Goal: Task Accomplishment & Management: Use online tool/utility

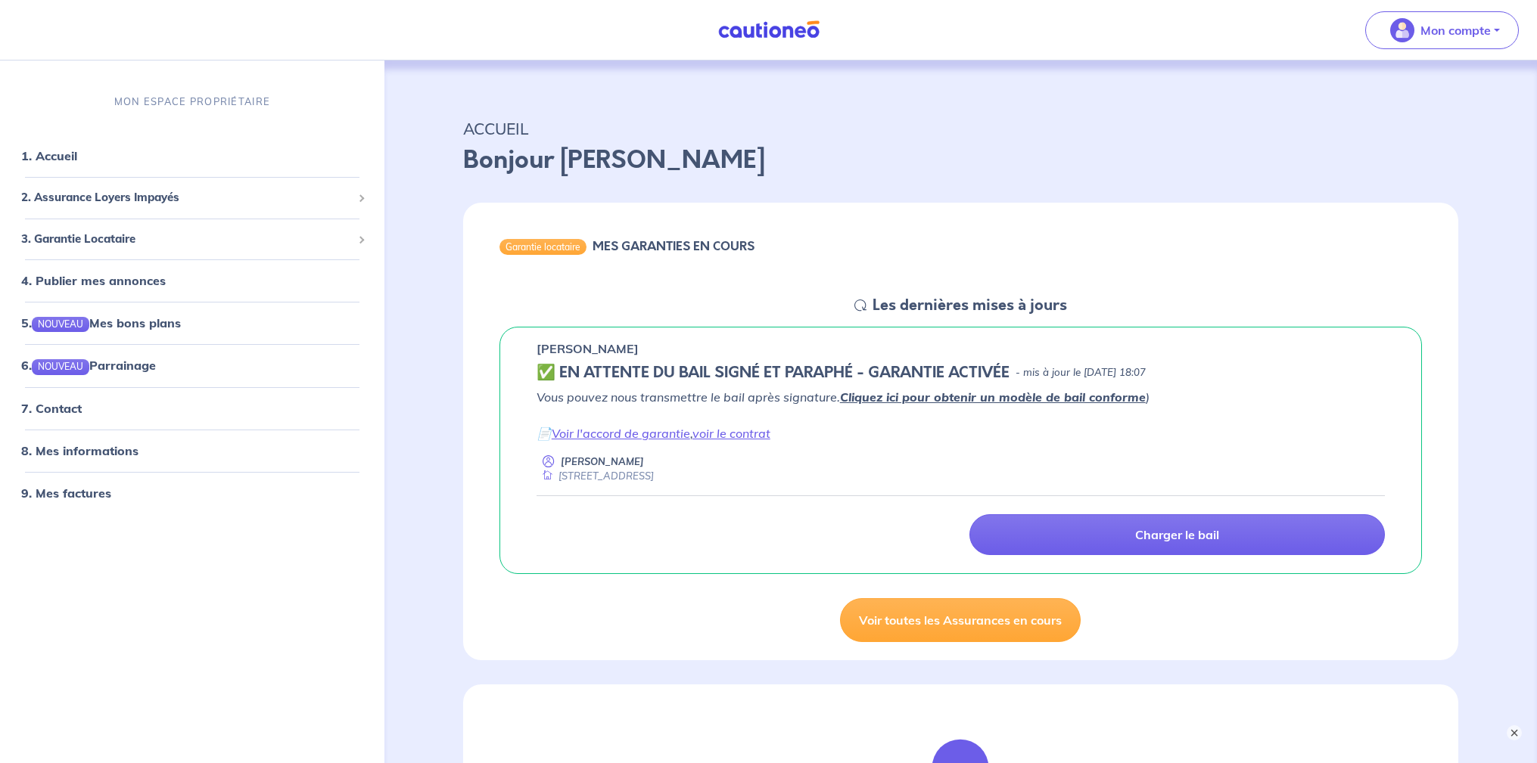
scroll to position [76, 0]
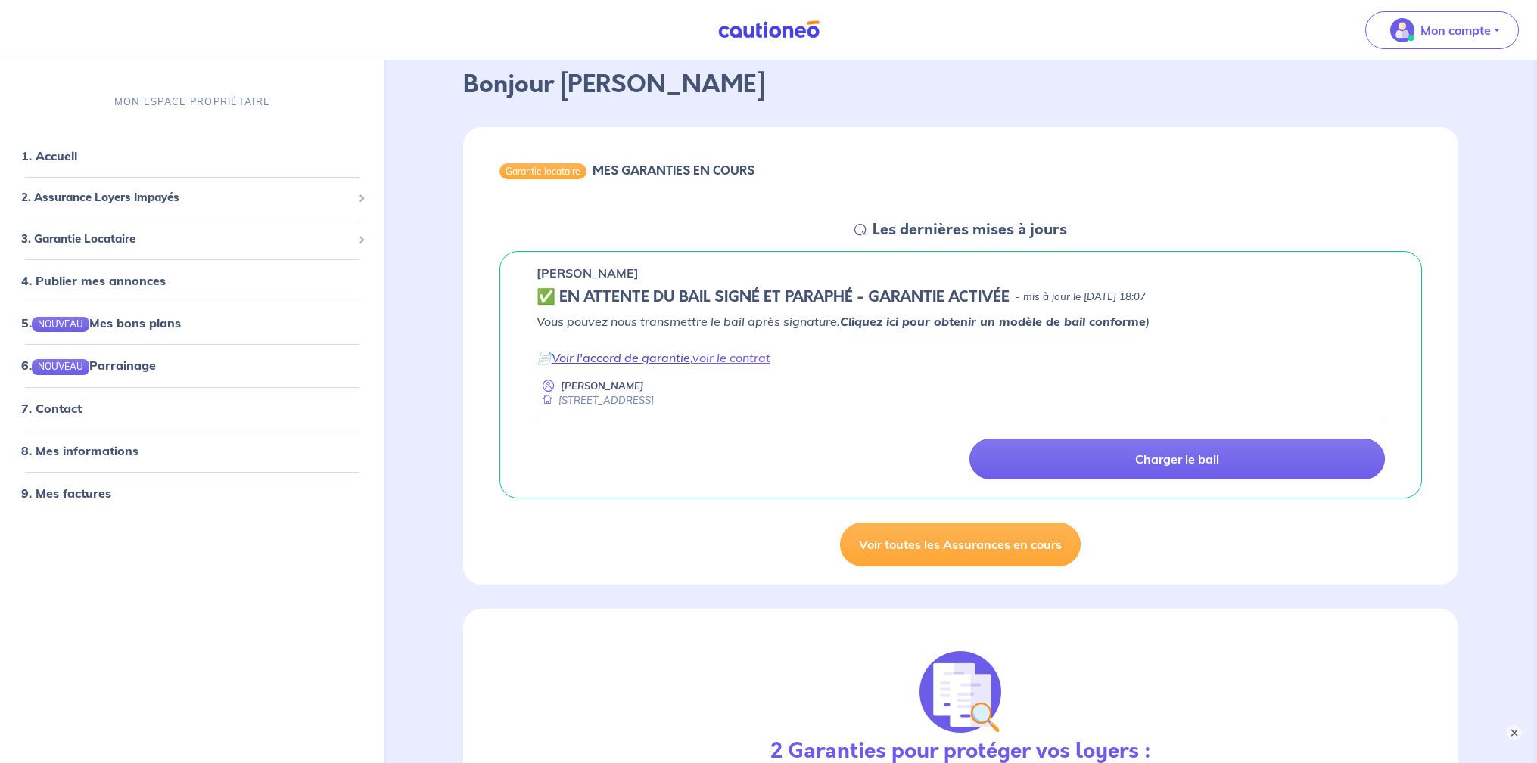
click at [618, 356] on link "Voir l'accord de garantie" at bounding box center [621, 357] width 138 height 15
click at [83, 247] on span "3. Garantie Locataire" at bounding box center [186, 239] width 331 height 17
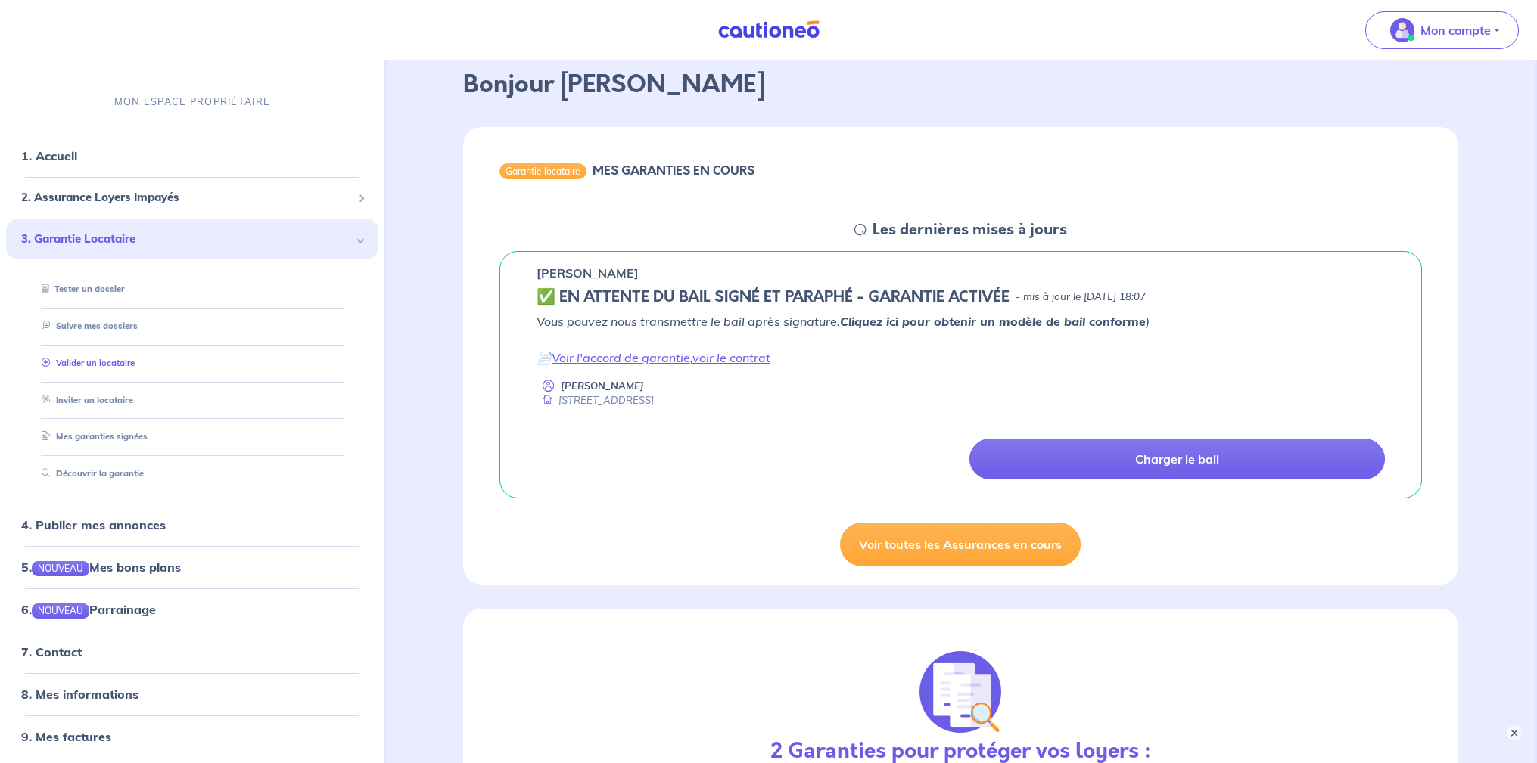
click at [88, 363] on link "Valider un locataire" at bounding box center [85, 363] width 99 height 11
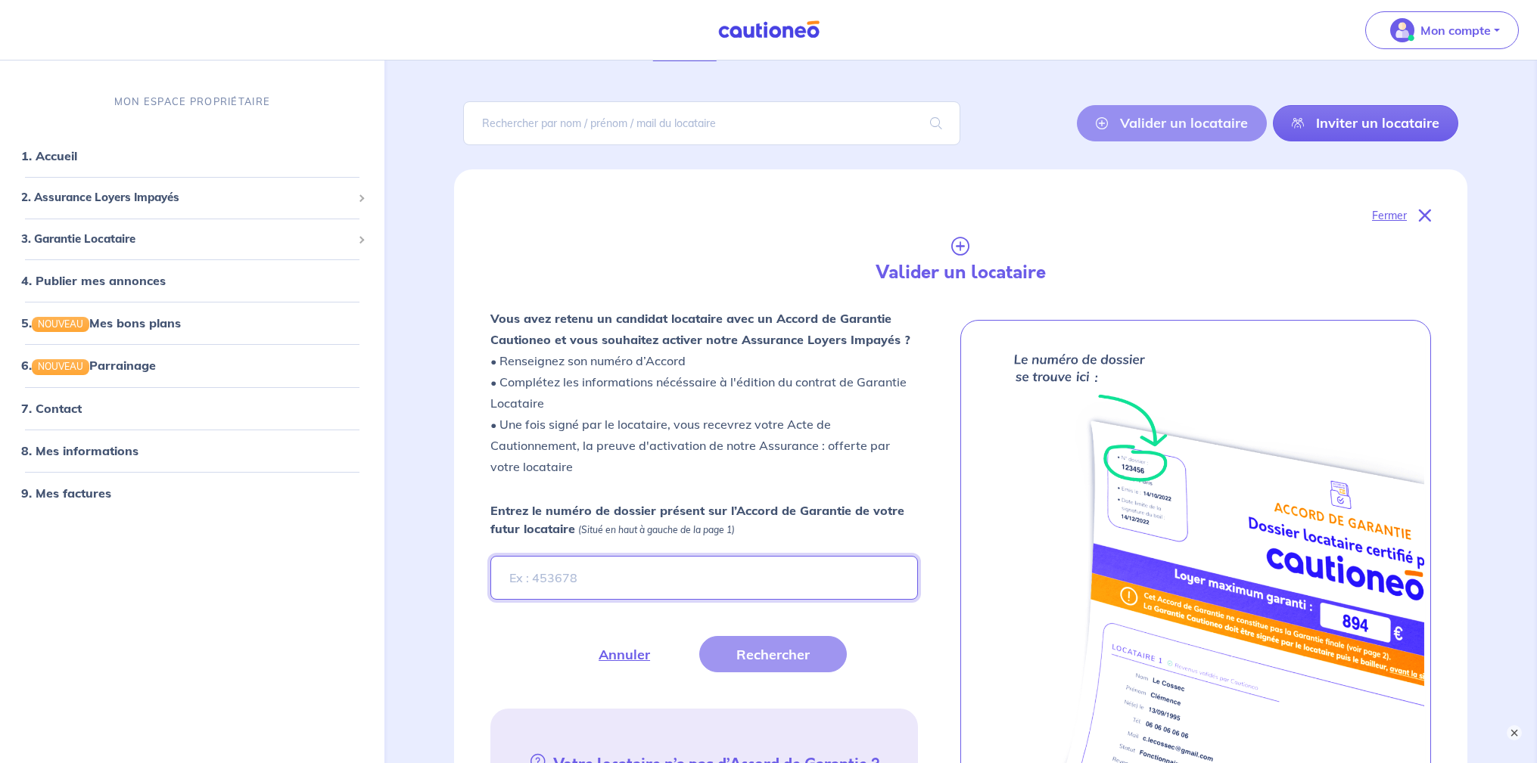
click at [604, 580] on input "Entrez le numéro de dossier présent sur l’Accord de Garantie de votre futur loc…" at bounding box center [704, 578] width 428 height 44
click at [766, 654] on button "Rechercher" at bounding box center [773, 654] width 148 height 36
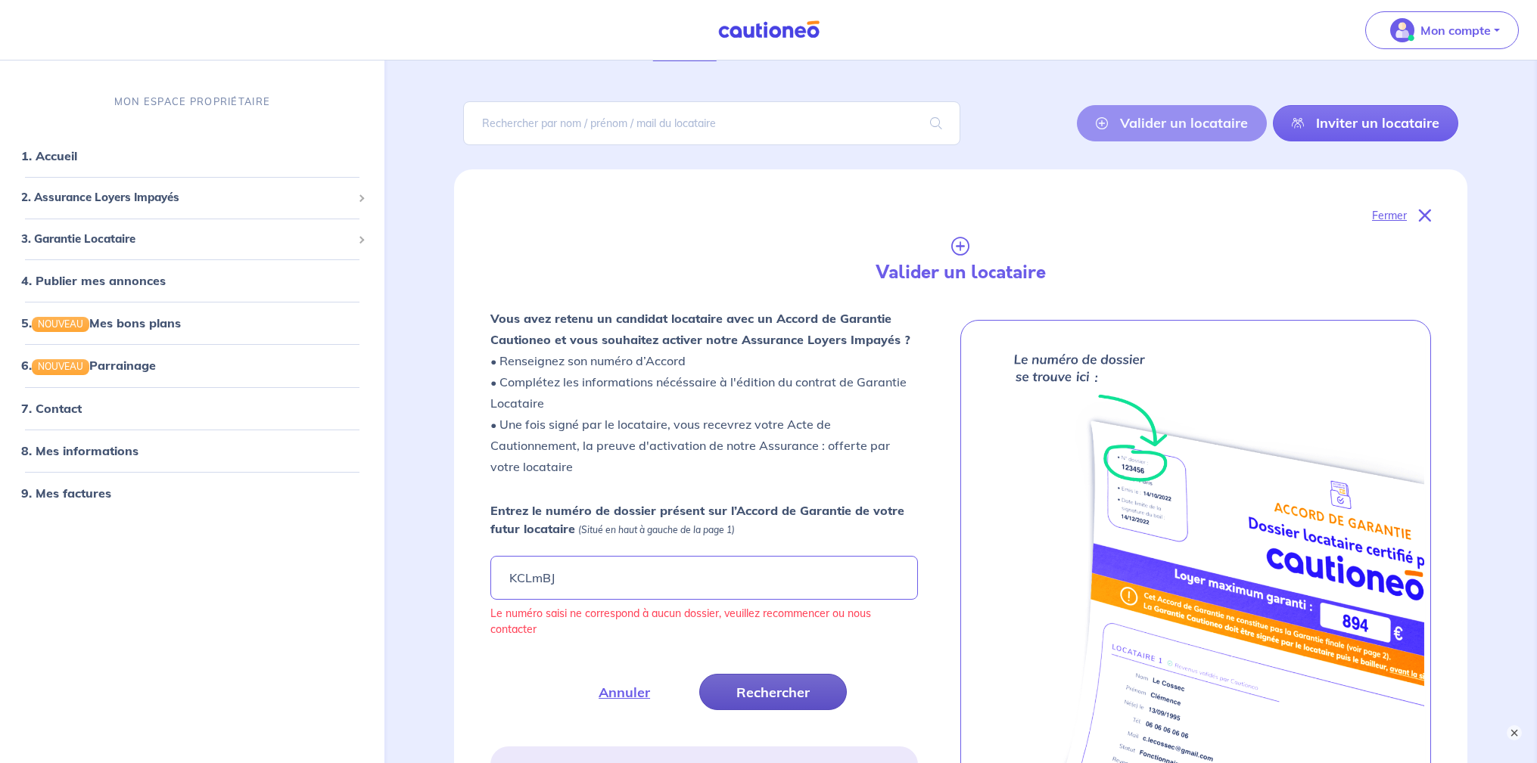
scroll to position [151, 0]
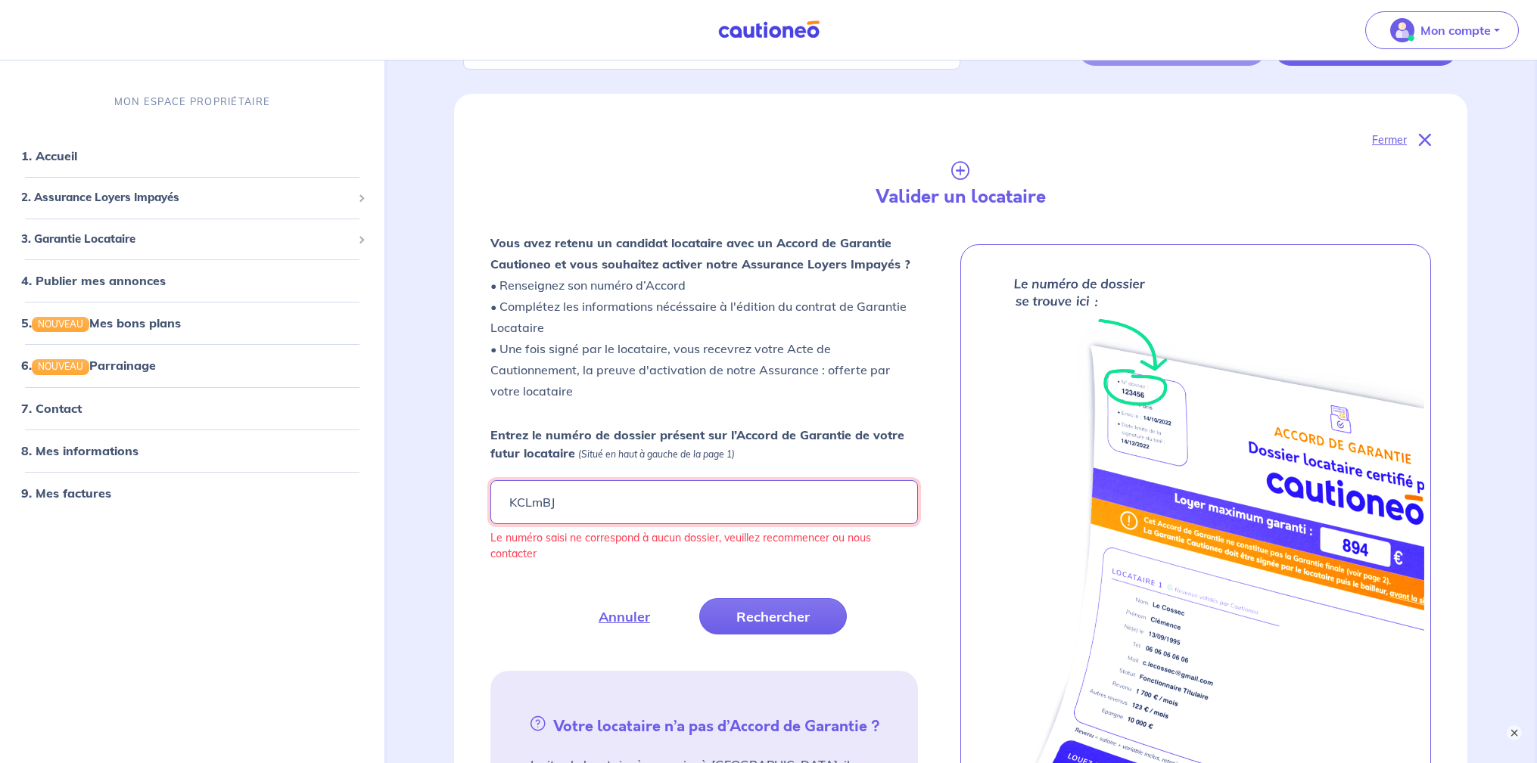
click at [532, 505] on input "KCLmBJ" at bounding box center [704, 502] width 428 height 44
click at [781, 623] on button "Rechercher" at bounding box center [773, 616] width 148 height 36
click at [775, 622] on button "Rechercher" at bounding box center [773, 616] width 148 height 36
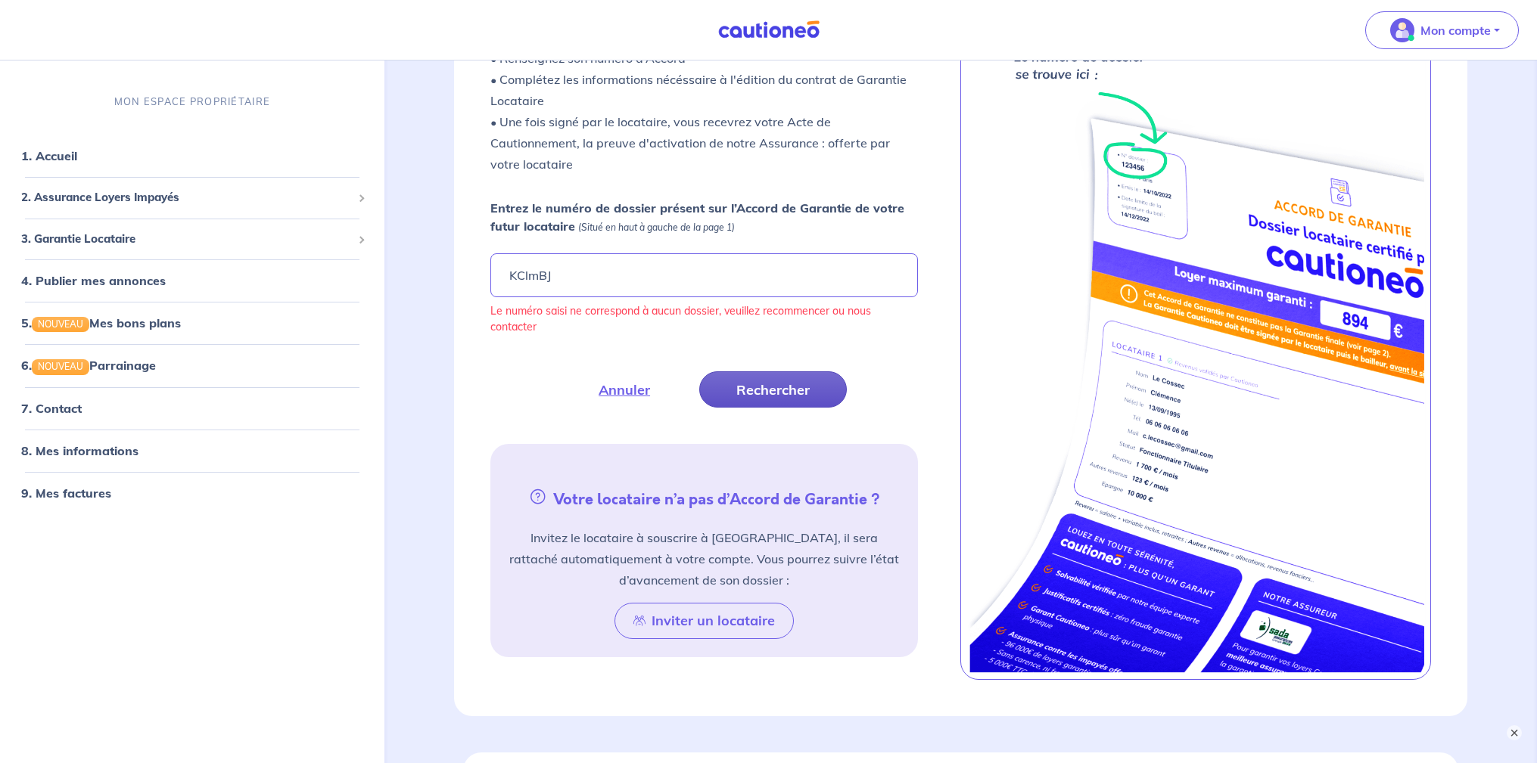
scroll to position [303, 0]
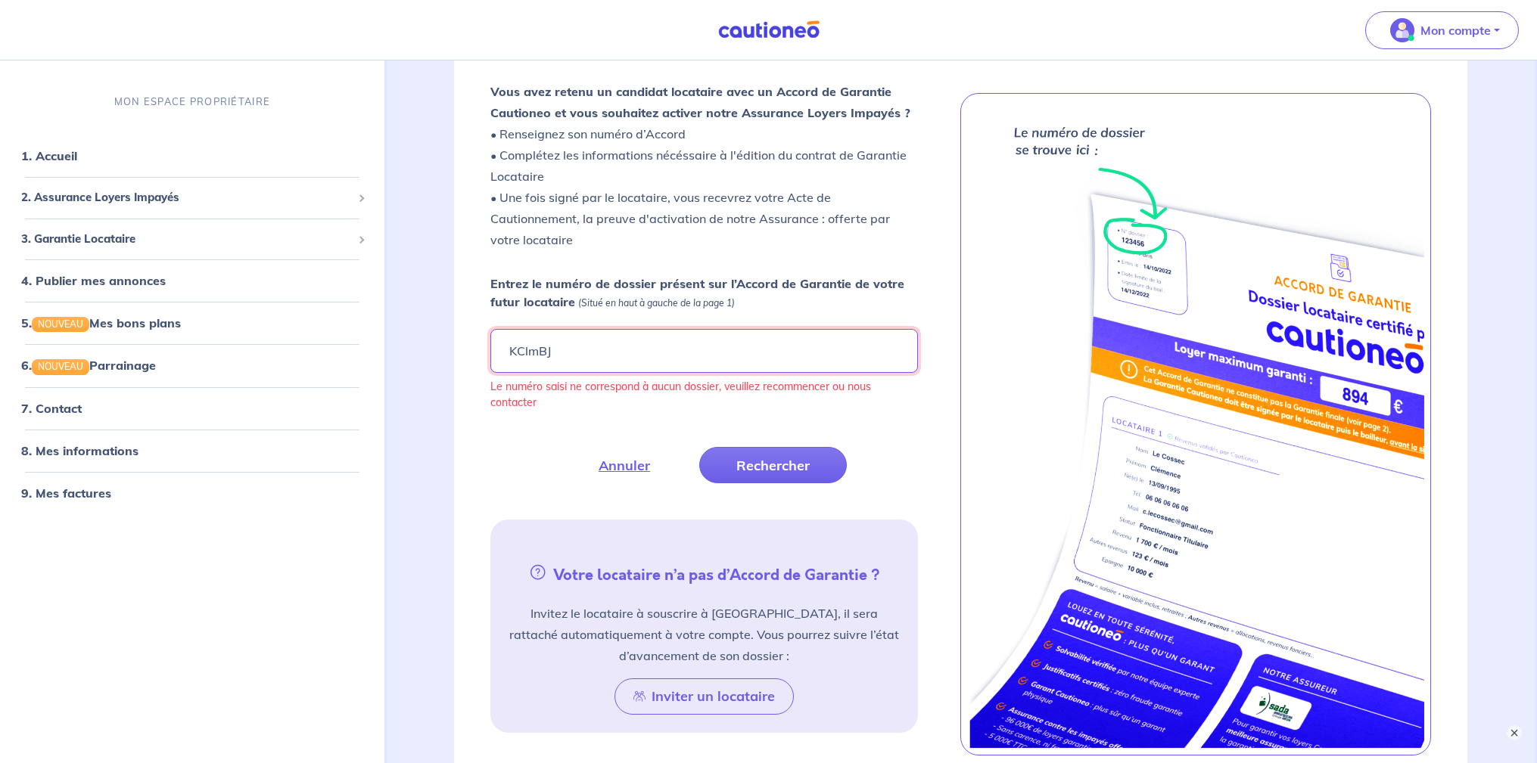
drag, startPoint x: 567, startPoint y: 350, endPoint x: 505, endPoint y: 353, distance: 61.4
click at [505, 353] on input "KClmBJ" at bounding box center [704, 351] width 428 height 44
type input "k"
click at [752, 472] on button "Rechercher" at bounding box center [773, 465] width 148 height 36
drag, startPoint x: 552, startPoint y: 353, endPoint x: 471, endPoint y: 353, distance: 81.7
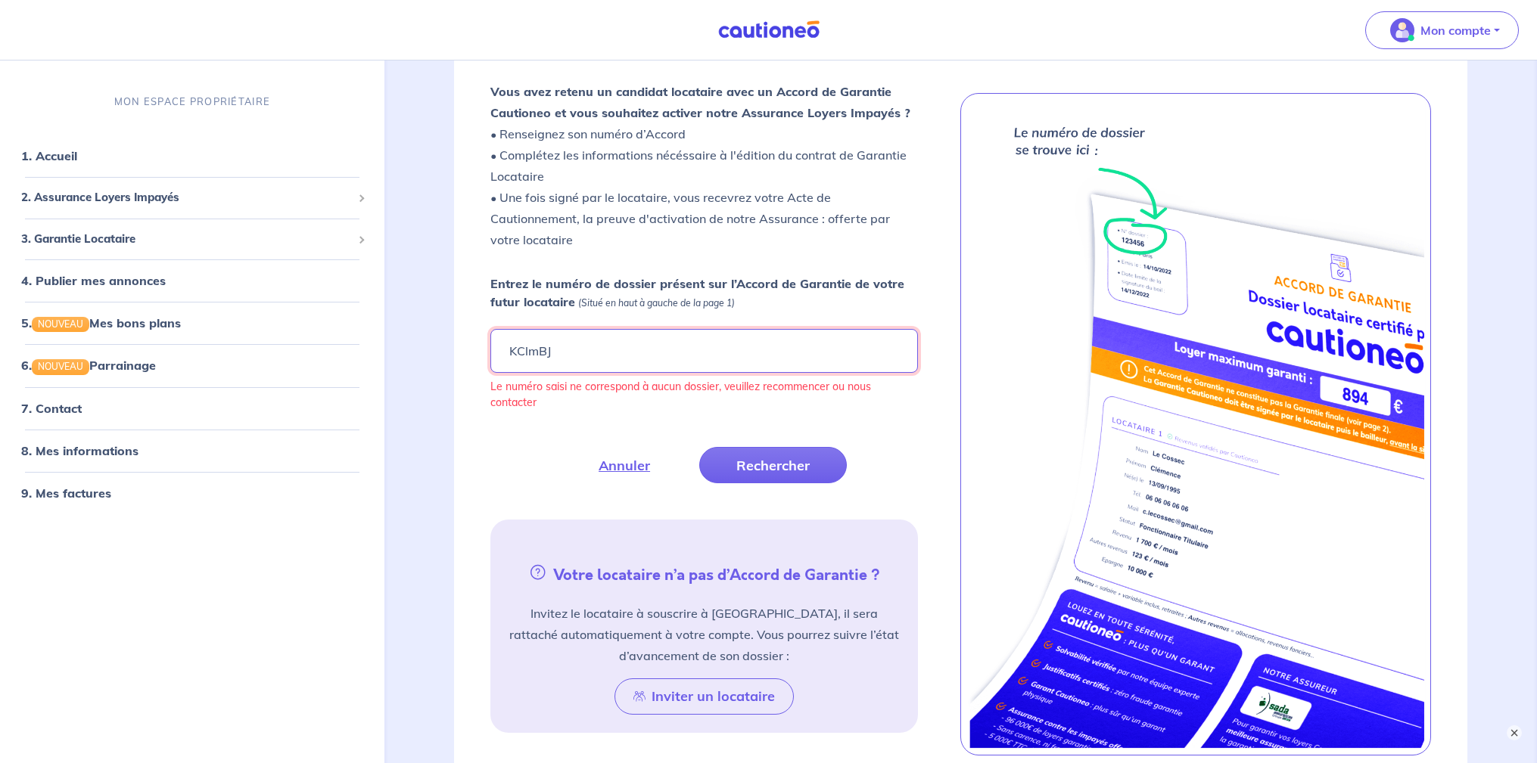
click at [471, 353] on div "Fermer Valider un locataire Vous avez retenu un candidat locataire avec un Acco…" at bounding box center [960, 368] width 1013 height 850
type input "kclmbj"
click at [757, 468] on button "Rechercher" at bounding box center [773, 465] width 148 height 36
drag, startPoint x: 562, startPoint y: 356, endPoint x: 494, endPoint y: 357, distance: 68.1
click at [494, 357] on input "kclmbj" at bounding box center [704, 351] width 428 height 44
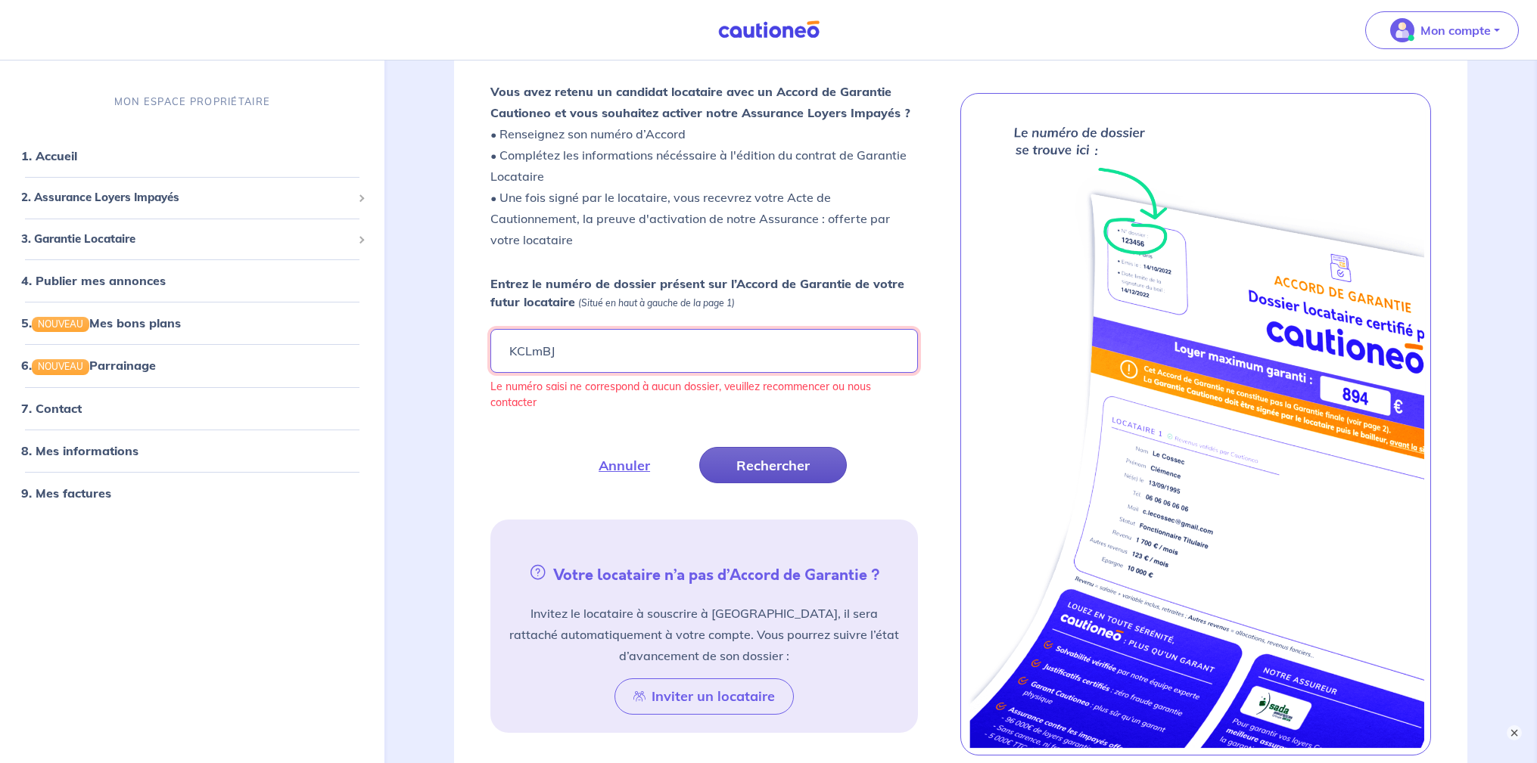
type input "KCLmBJ"
click at [778, 473] on button "Rechercher" at bounding box center [773, 465] width 148 height 36
click at [777, 473] on button "Rechercher" at bounding box center [773, 465] width 148 height 36
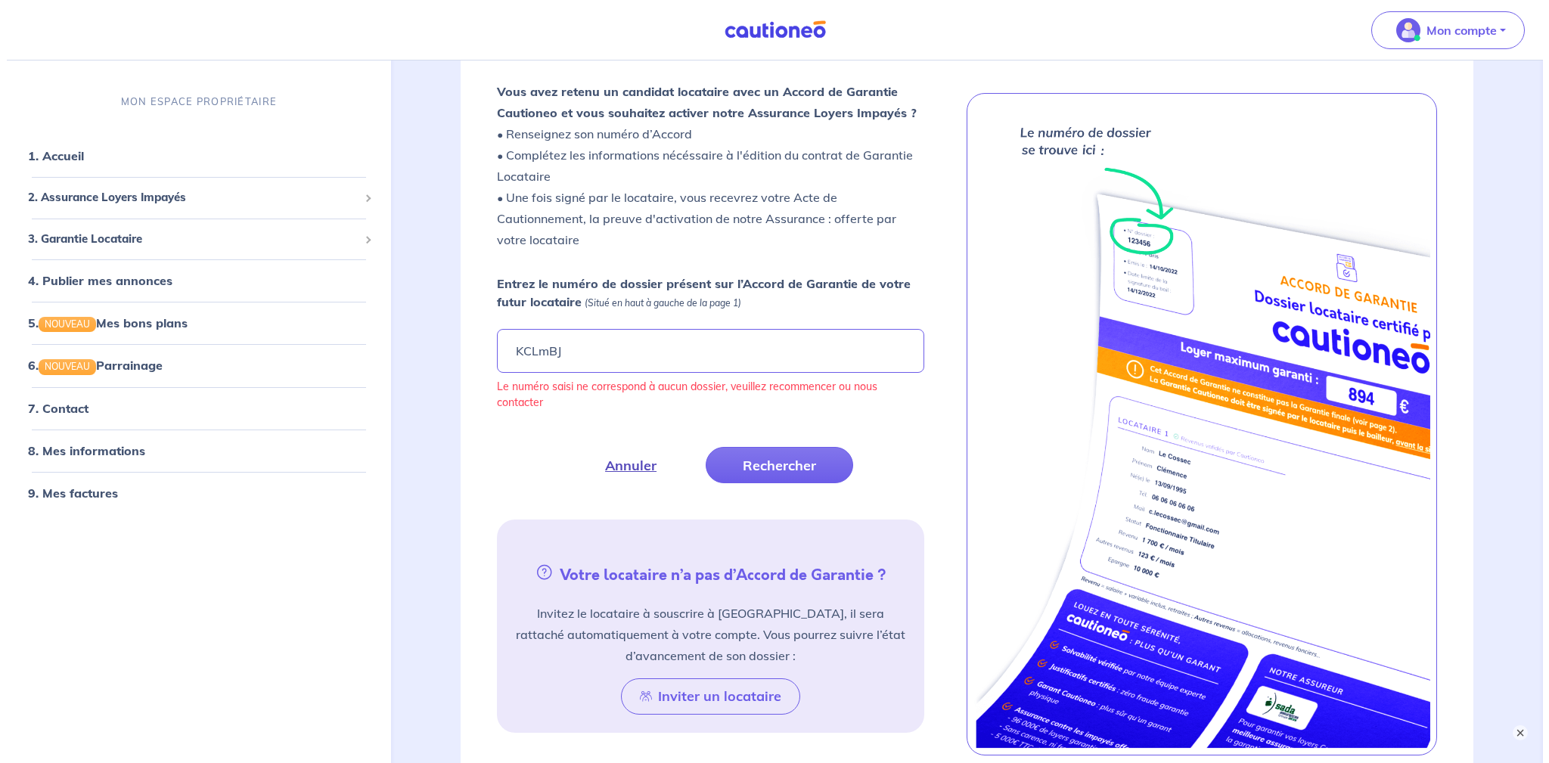
scroll to position [227, 0]
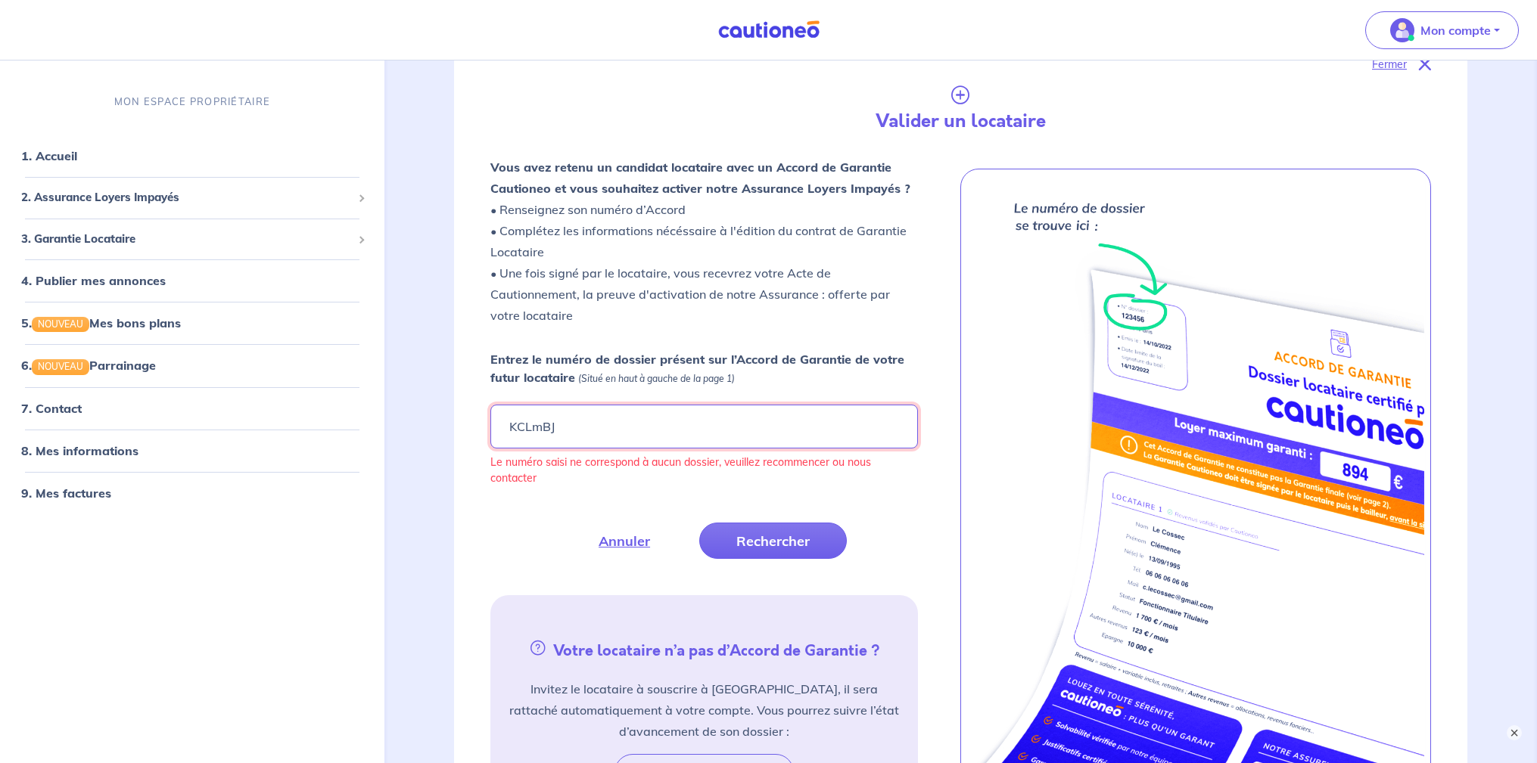
drag, startPoint x: 558, startPoint y: 428, endPoint x: 501, endPoint y: 427, distance: 56.8
click at [501, 427] on input "KCLmBJ" at bounding box center [704, 427] width 428 height 44
type input "KCImBJ"
click at [771, 538] on button "Rechercher" at bounding box center [773, 541] width 148 height 36
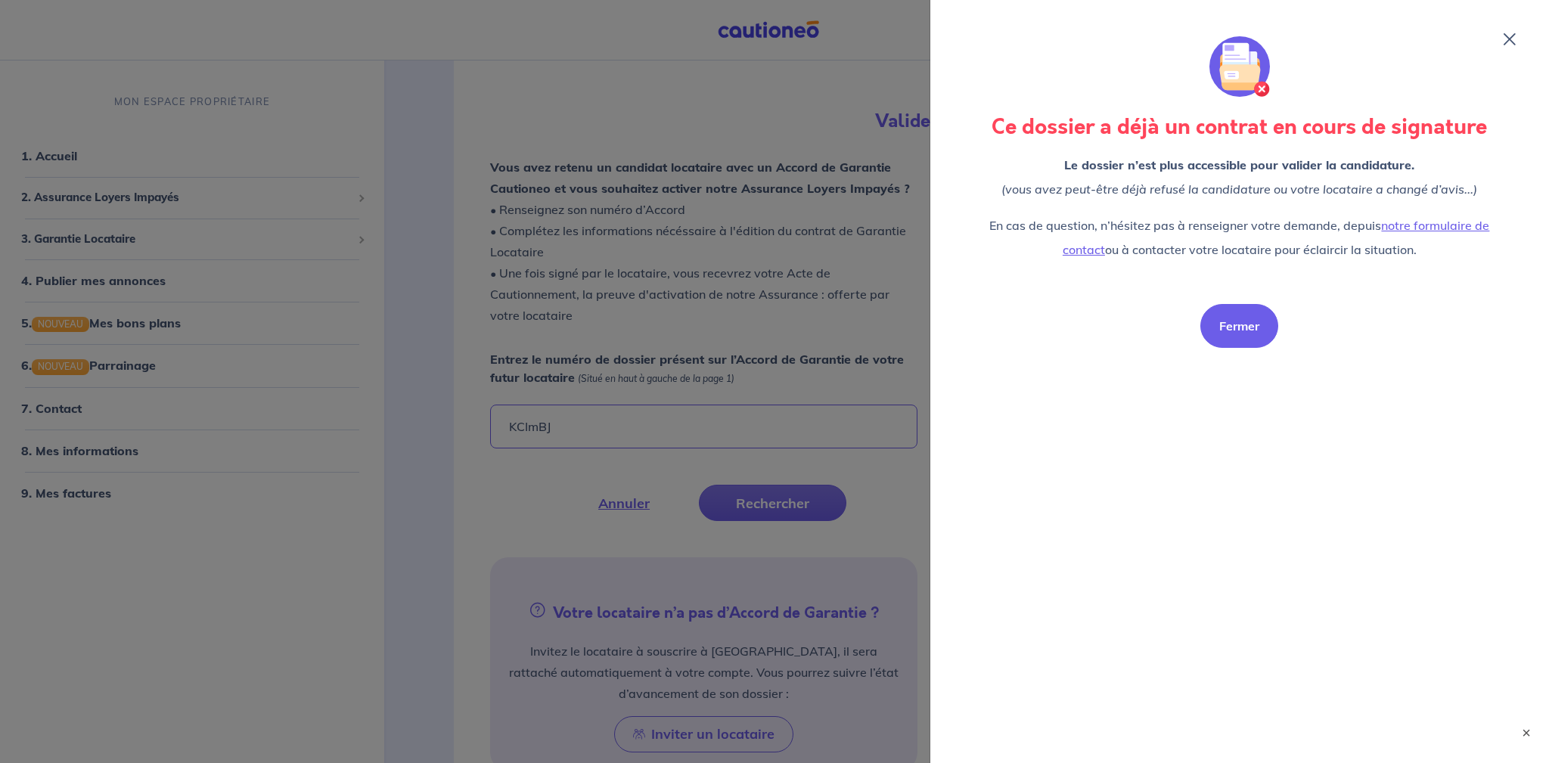
click at [1238, 326] on button "Fermer" at bounding box center [1240, 326] width 78 height 44
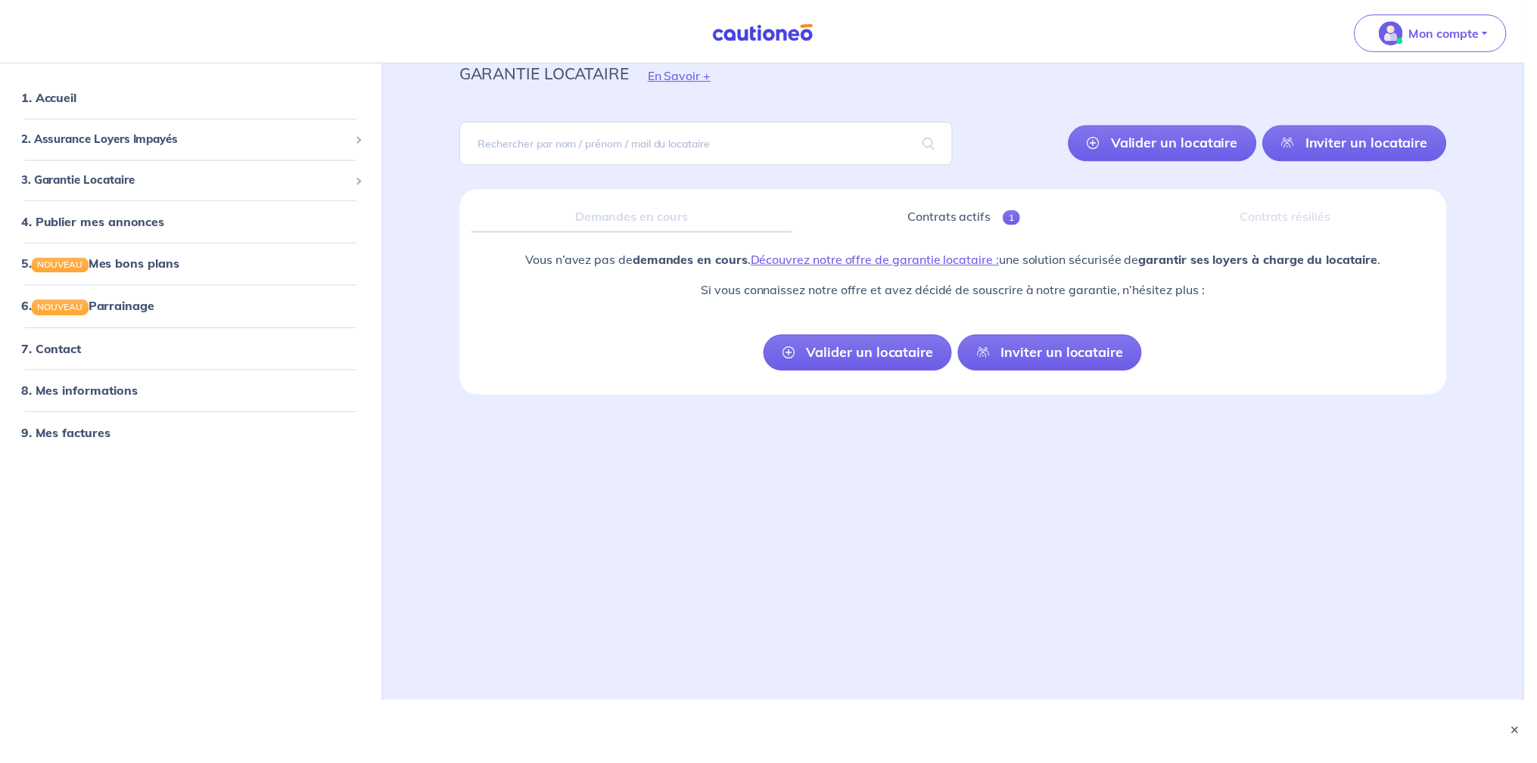
scroll to position [57, 0]
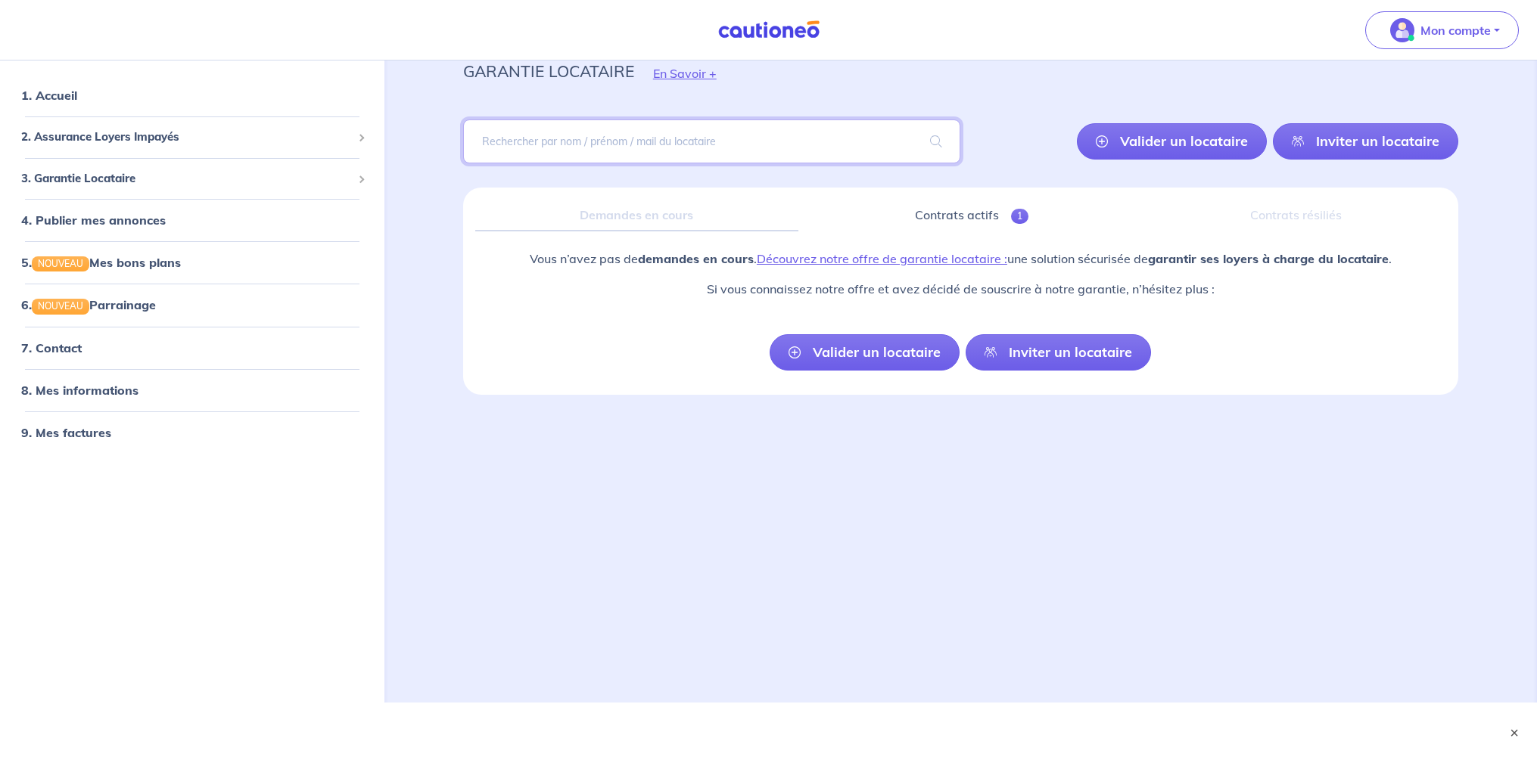
click at [635, 143] on input "search" at bounding box center [712, 142] width 498 height 44
type input "brizet"
click at [934, 134] on span at bounding box center [936, 141] width 48 height 42
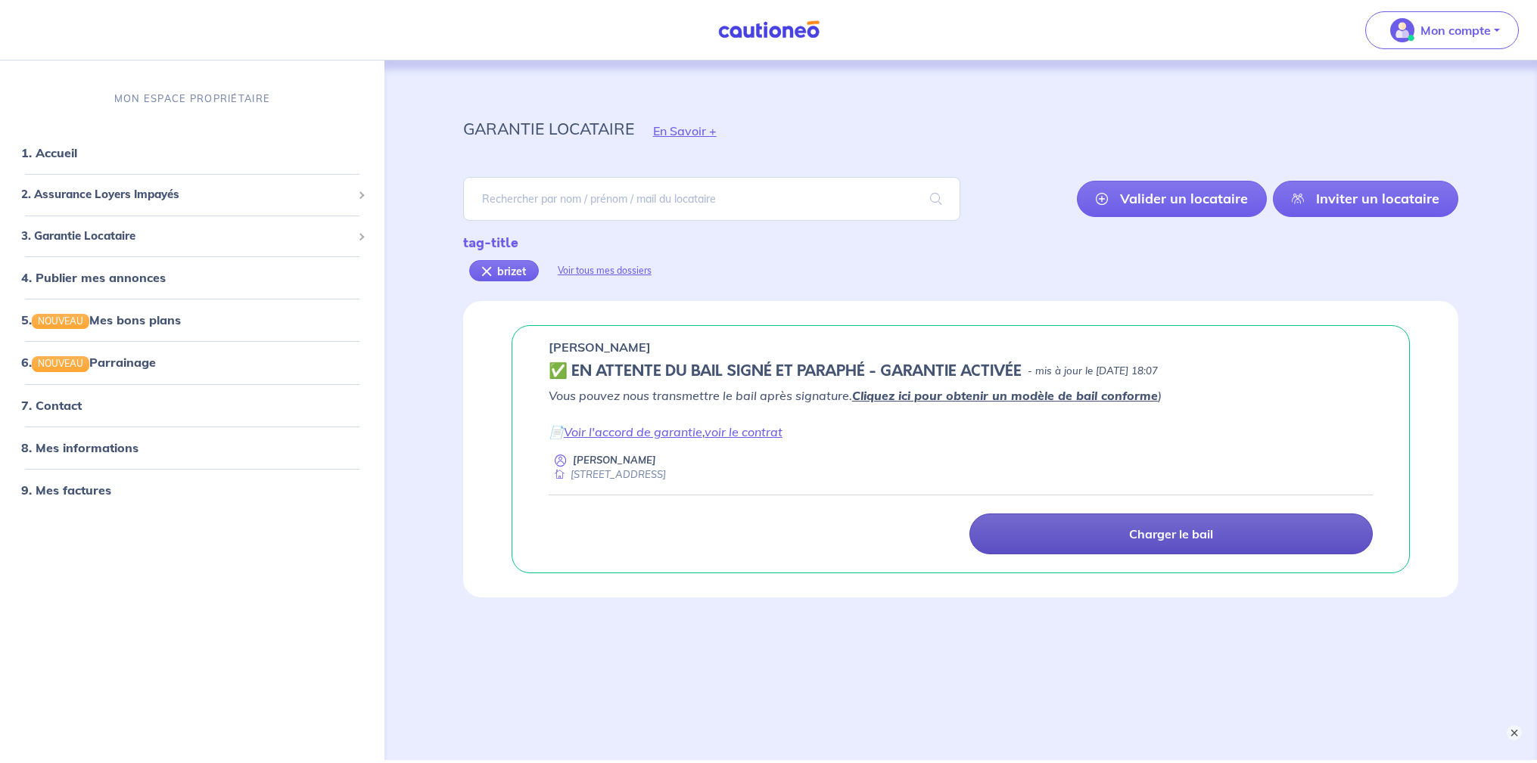
click at [1165, 537] on p "Charger le bail" at bounding box center [1171, 534] width 84 height 15
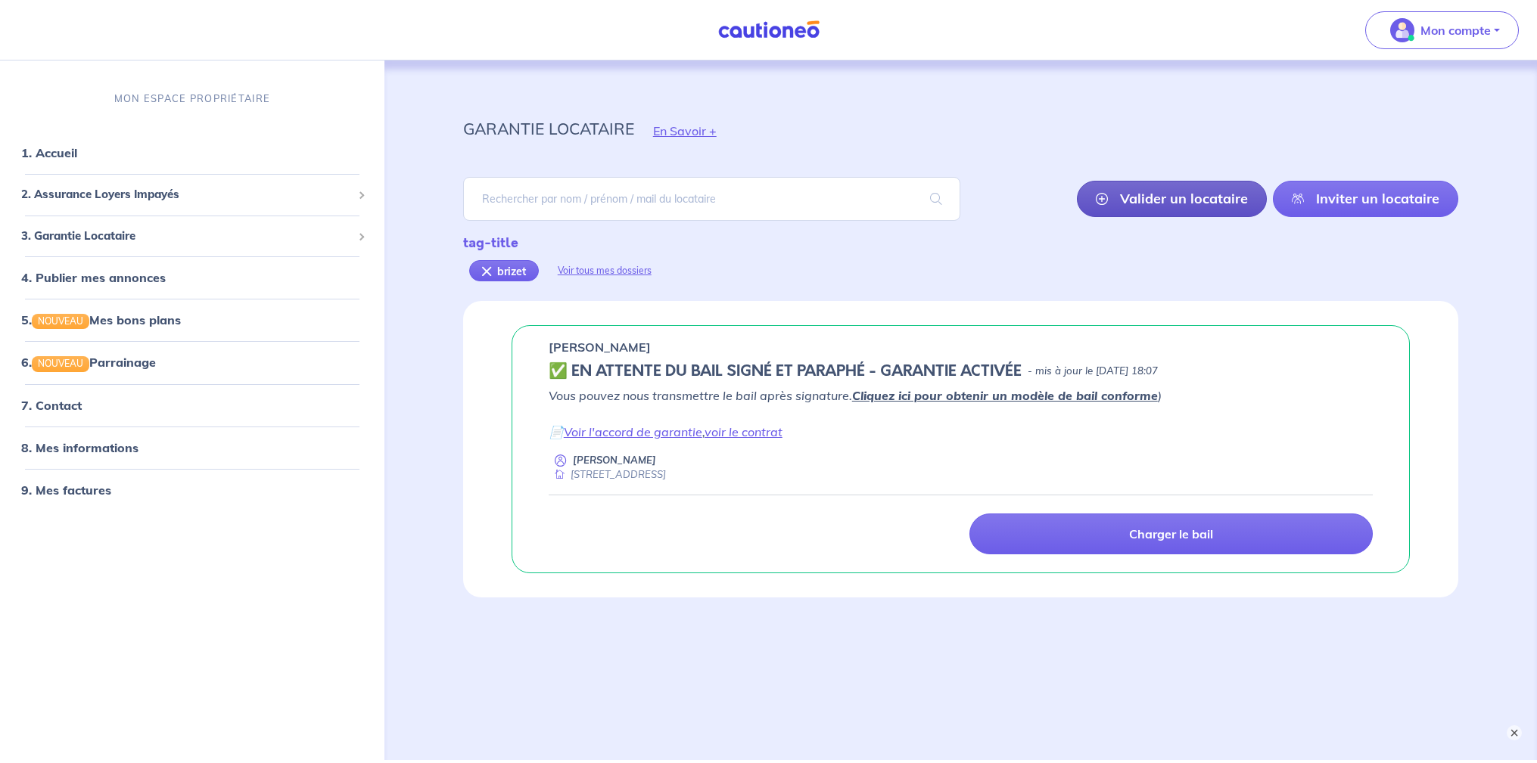
click at [1148, 200] on link "Valider un locataire" at bounding box center [1172, 199] width 190 height 36
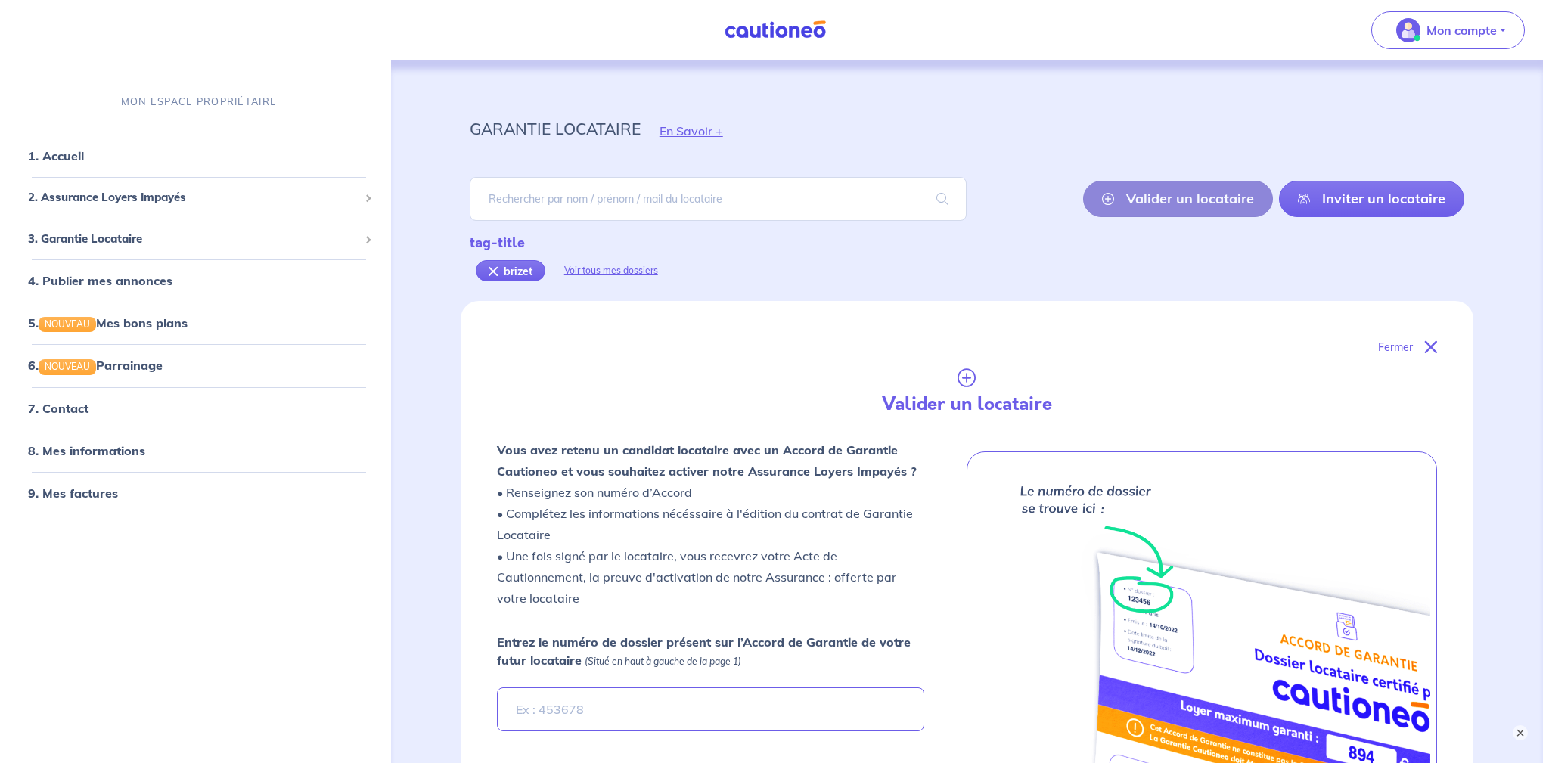
scroll to position [301, 0]
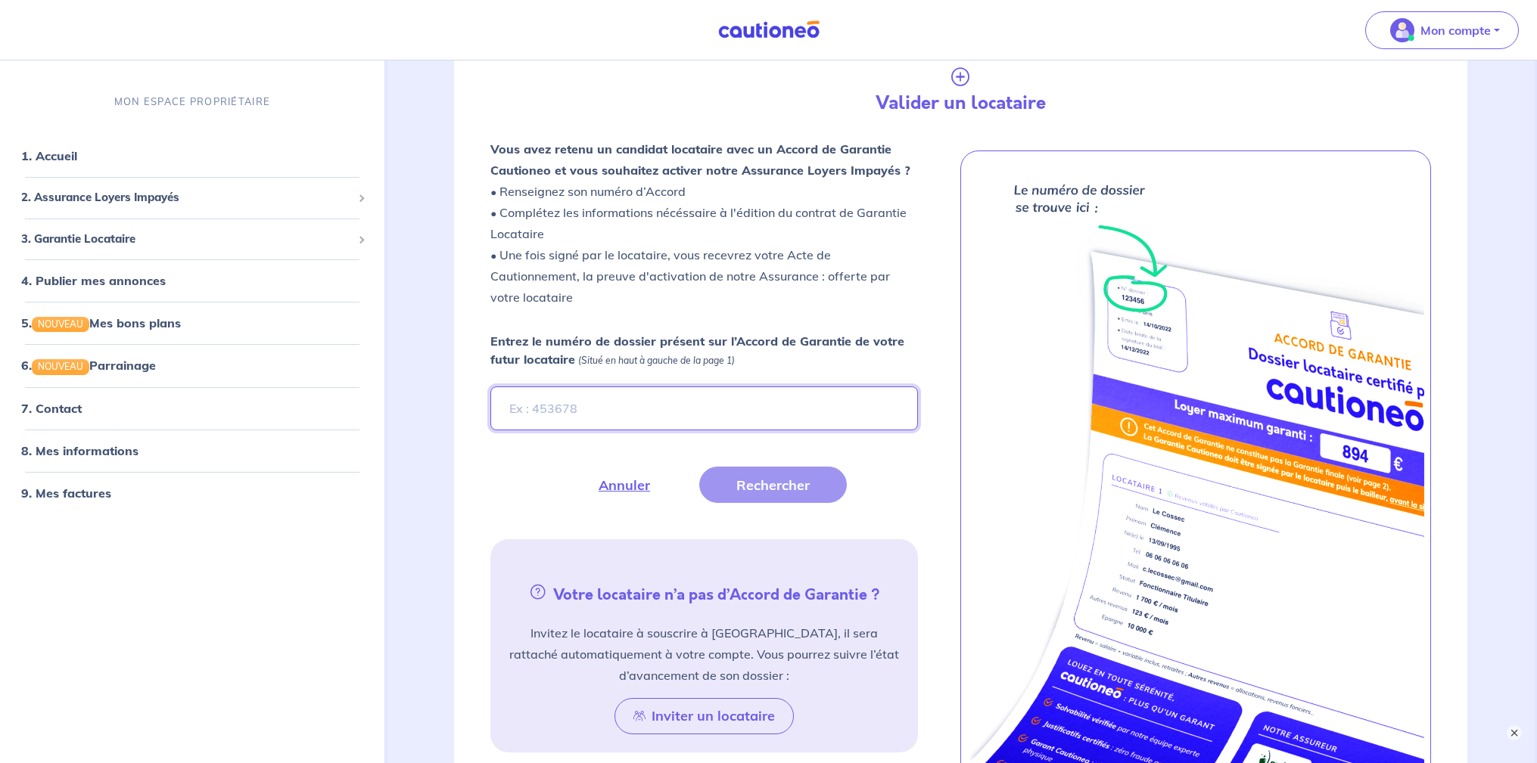
click at [592, 408] on input "Entrez le numéro de dossier présent sur l’Accord de Garantie de votre futur loc…" at bounding box center [704, 409] width 428 height 44
type input "KCImBJ"
click at [743, 486] on button "Rechercher" at bounding box center [773, 485] width 148 height 36
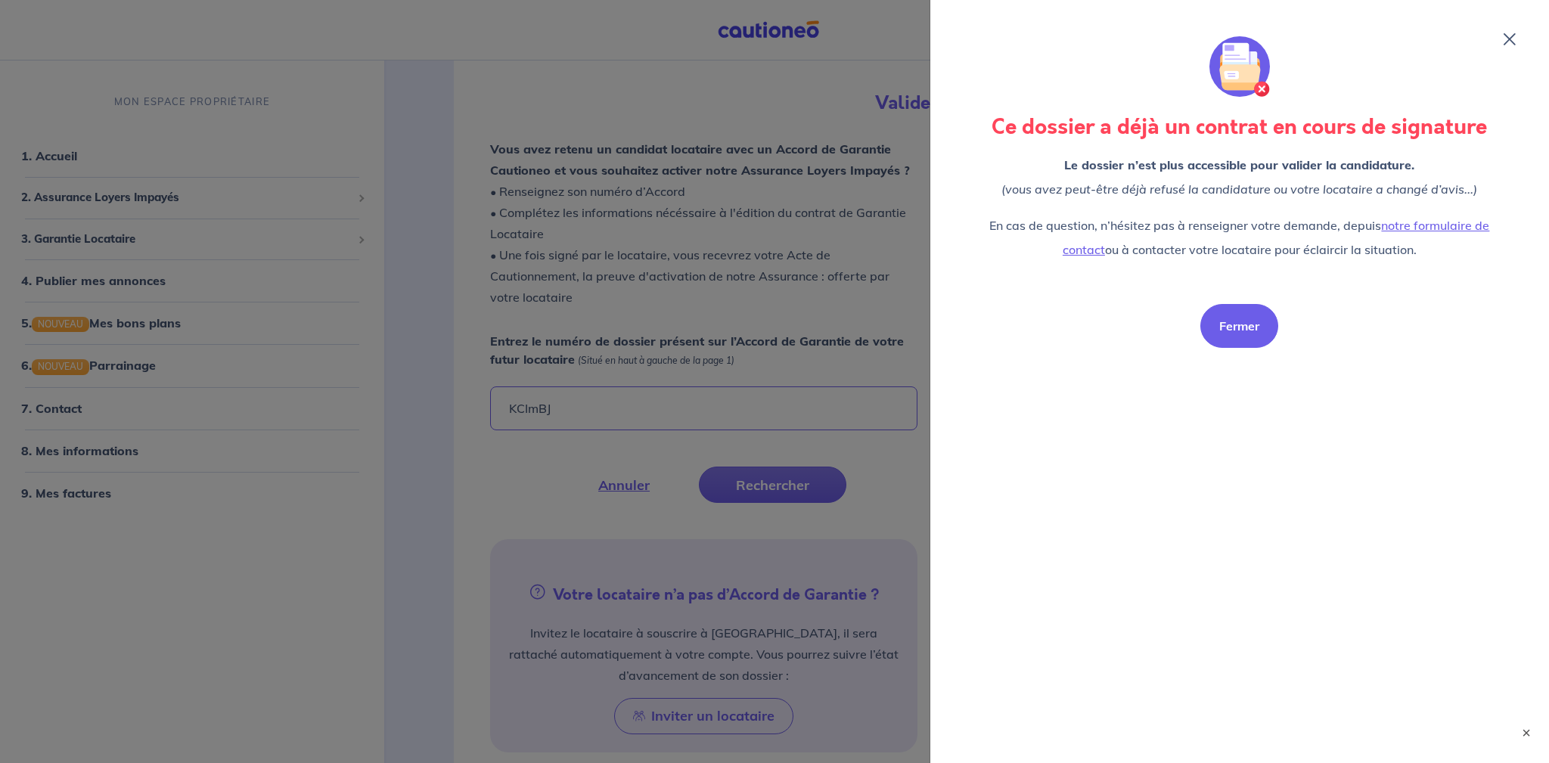
click at [1240, 324] on button "Fermer" at bounding box center [1240, 326] width 78 height 44
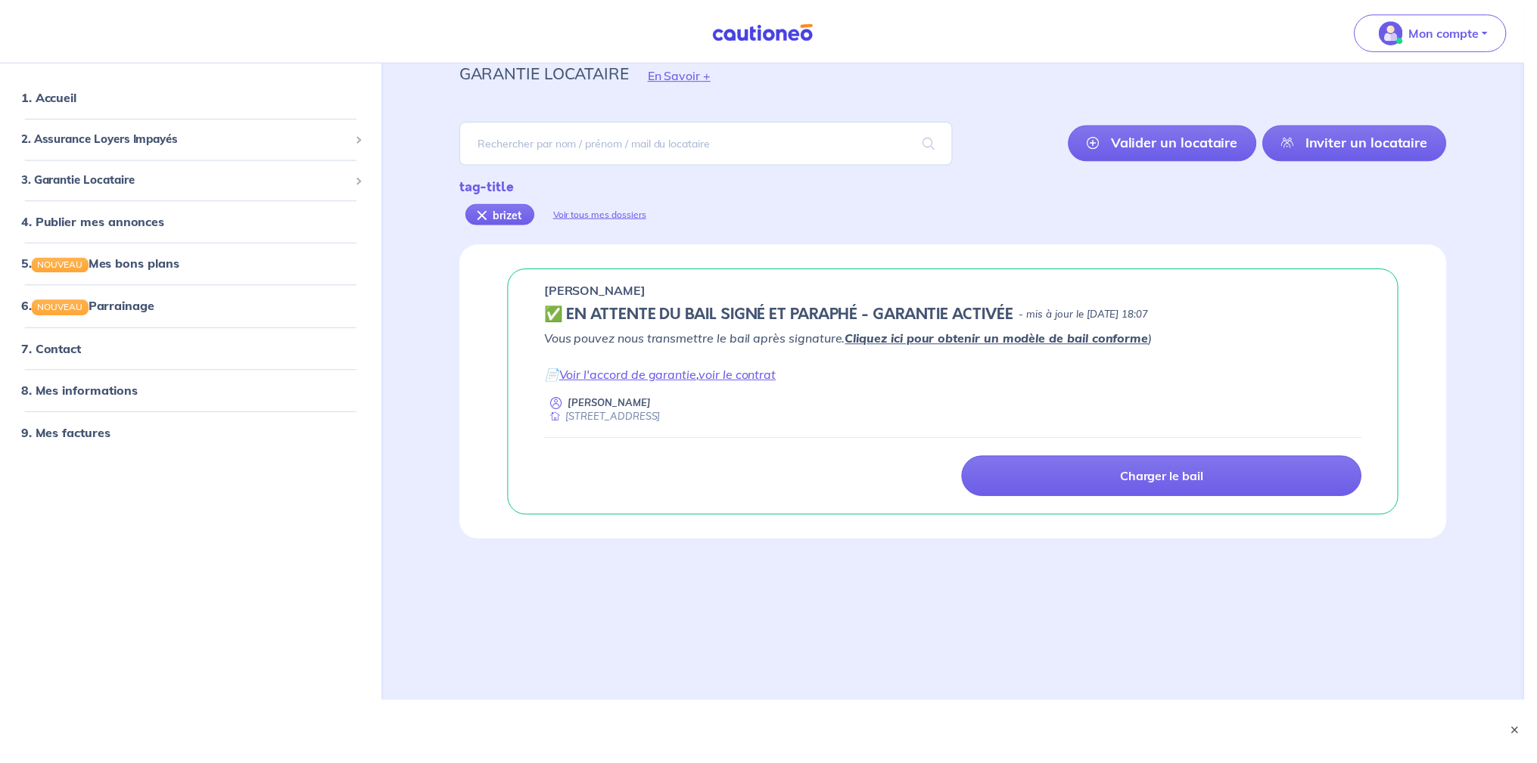
scroll to position [57, 0]
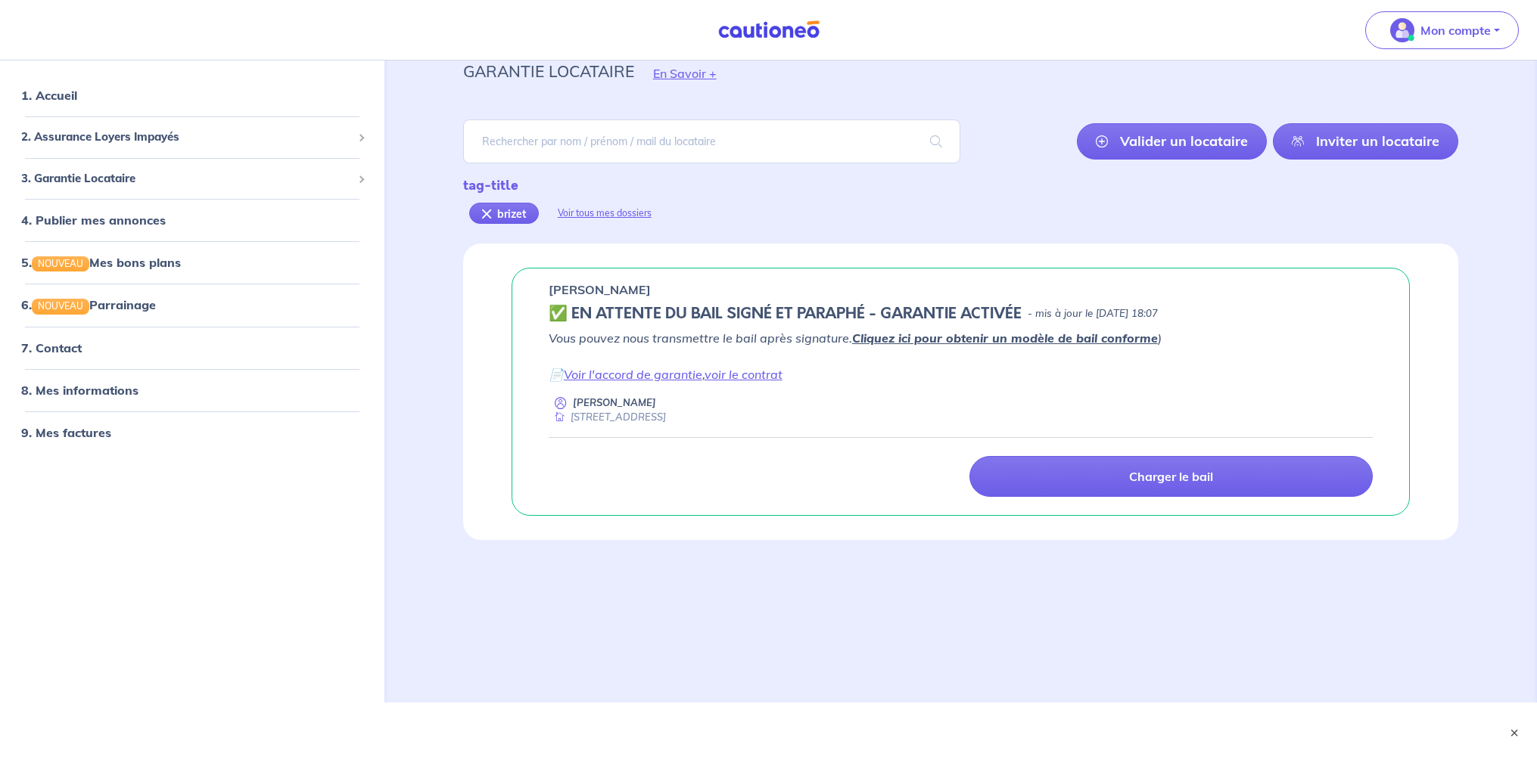
click at [682, 199] on div "tag-title brizet Voir tous mes dossiers" at bounding box center [960, 204] width 995 height 56
